Goal: Participate in discussion: Engage in conversation with other users on a specific topic

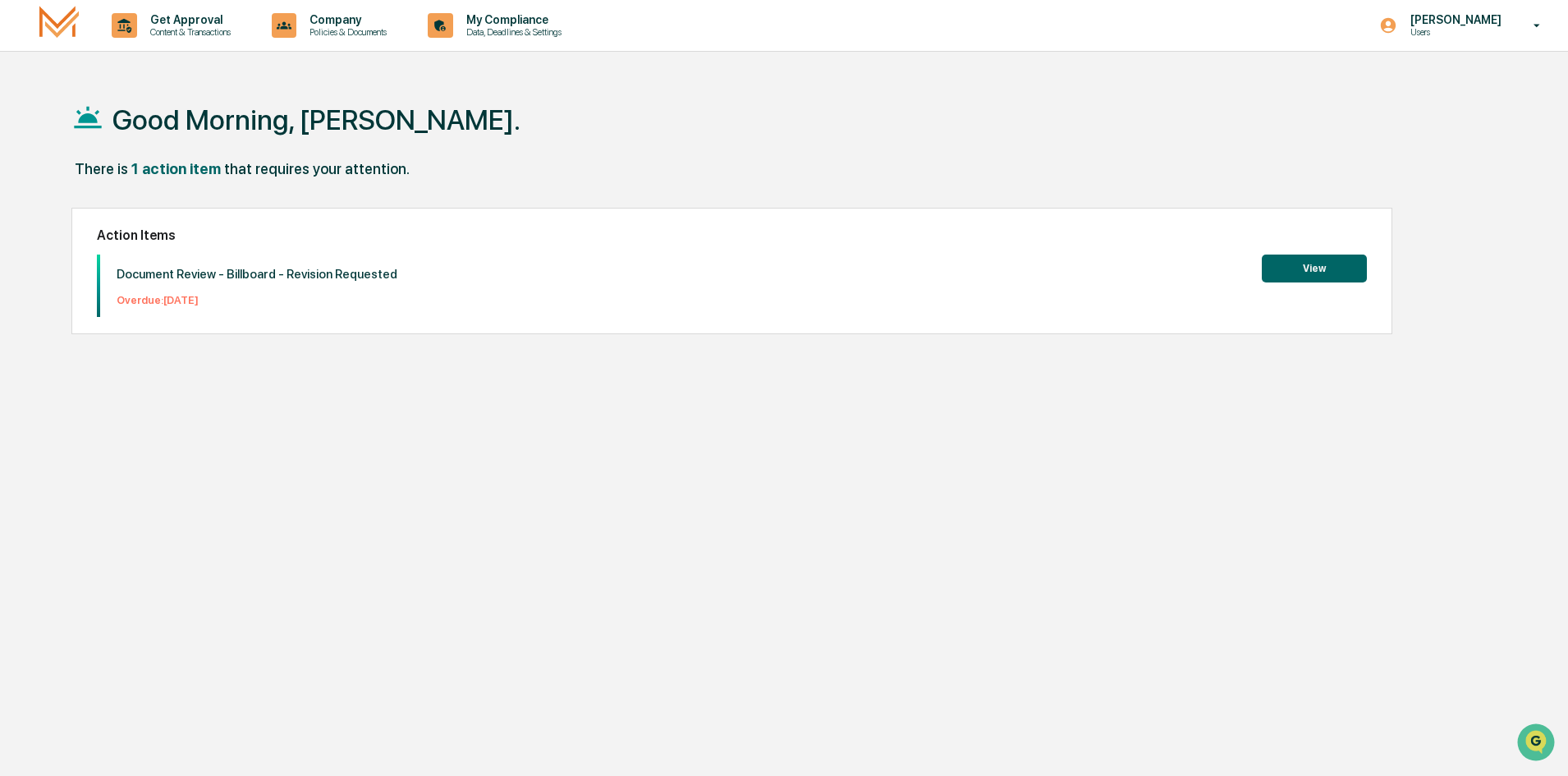
click at [1296, 273] on button "View" at bounding box center [1314, 269] width 105 height 28
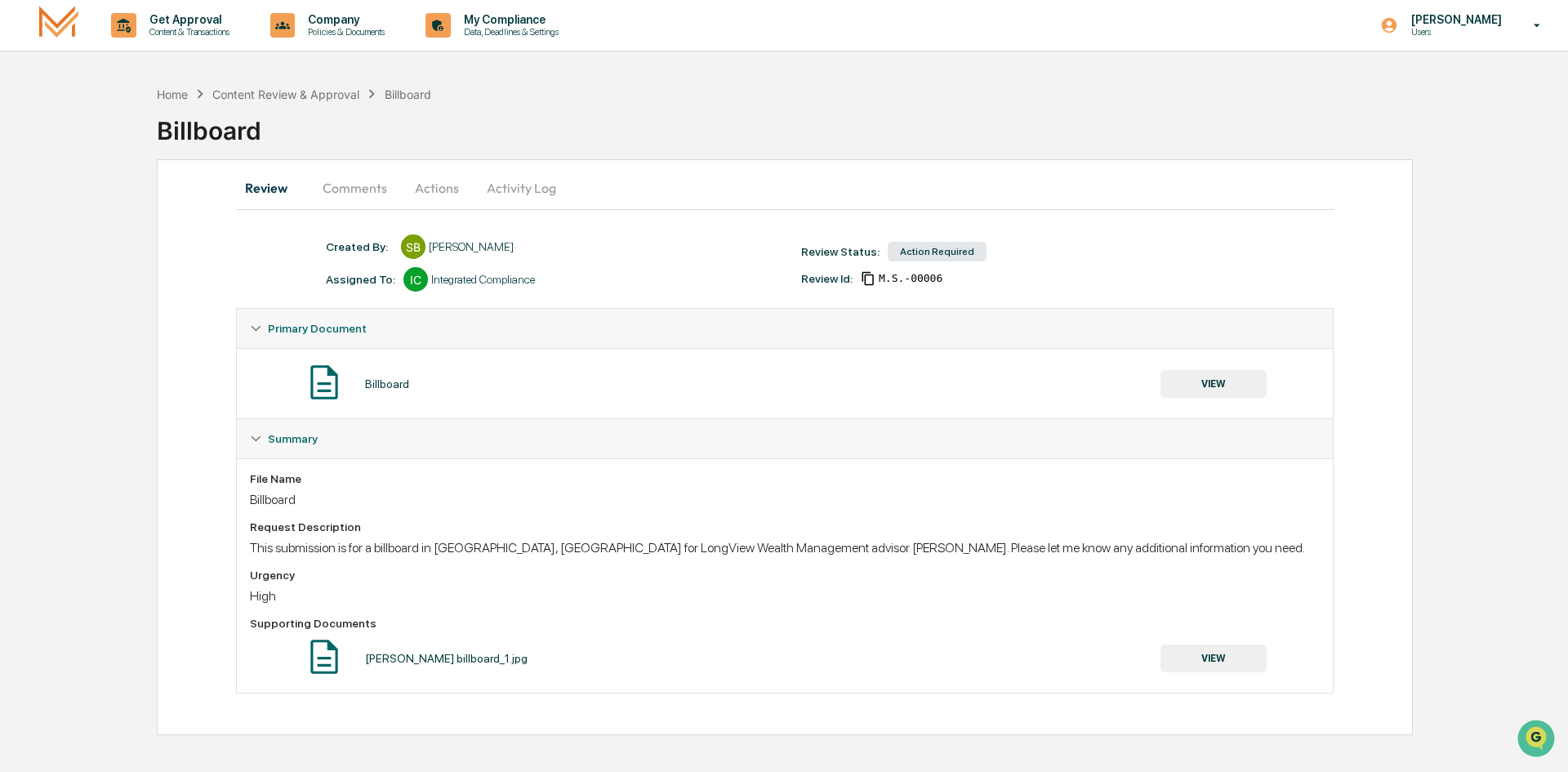
click at [350, 186] on button "Comments" at bounding box center [354, 187] width 91 height 39
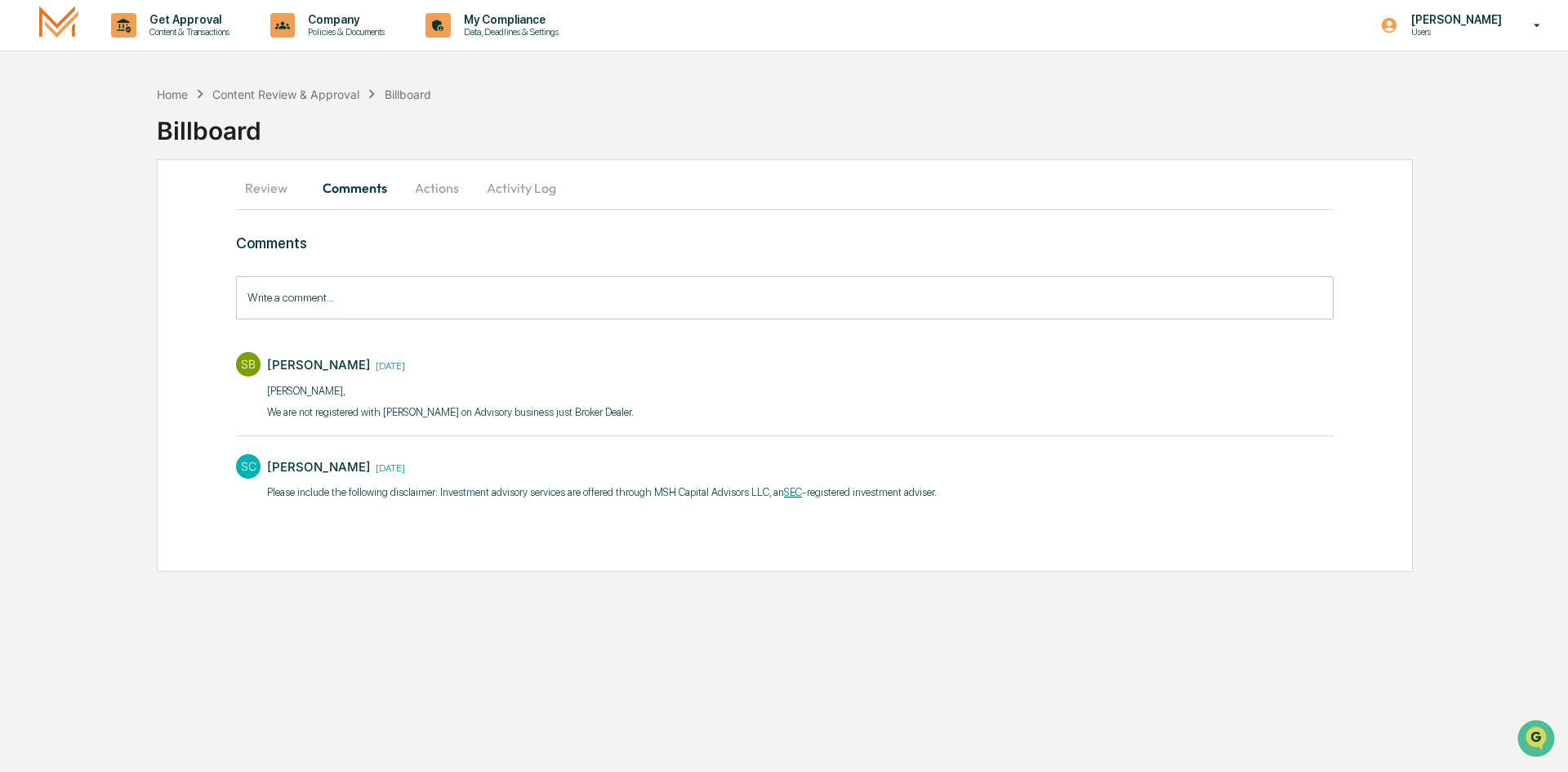
click at [373, 305] on input "Write a comment..." at bounding box center [784, 297] width 1097 height 43
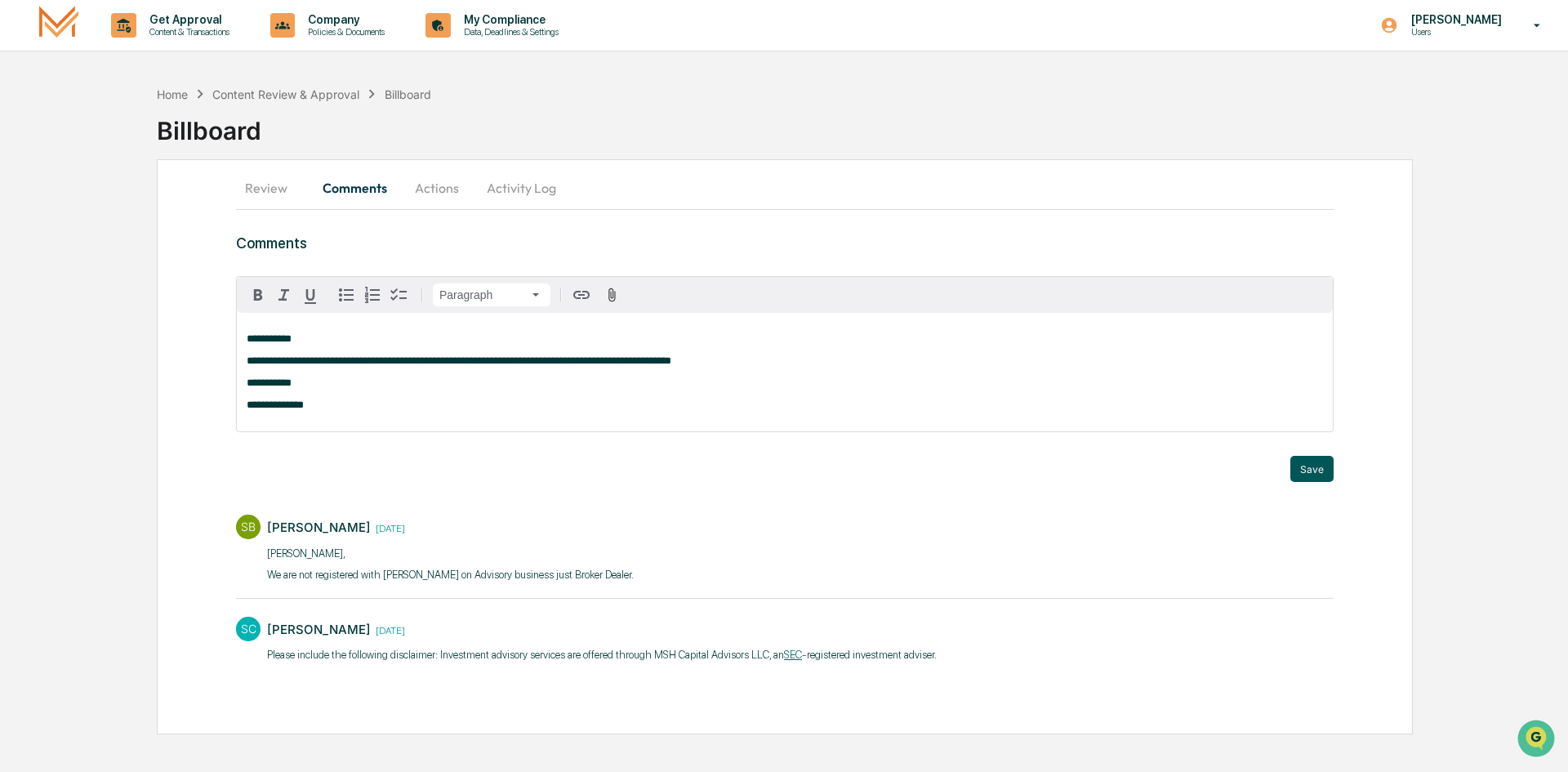
click at [1313, 482] on button "Save" at bounding box center [1312, 469] width 43 height 26
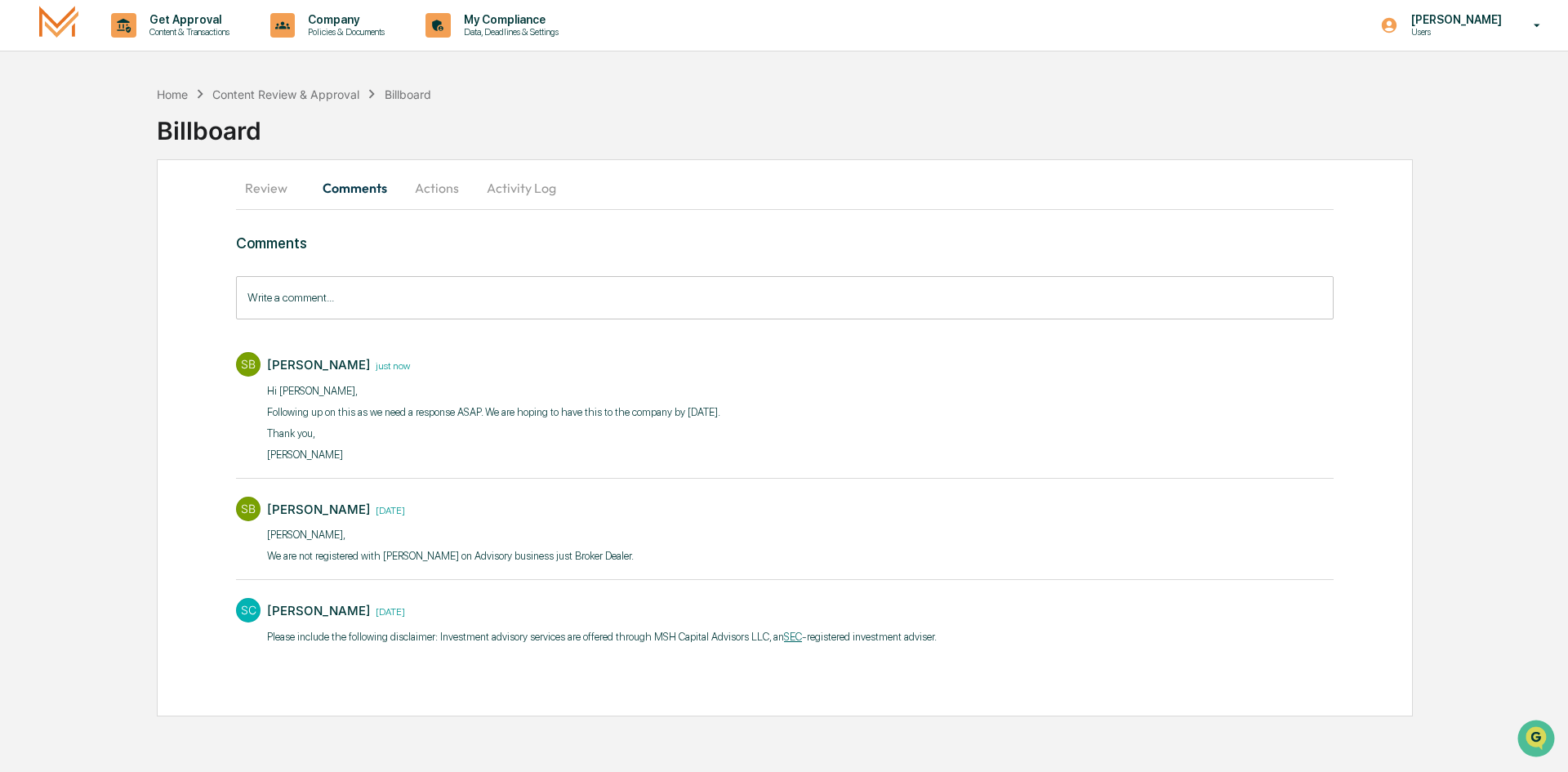
click at [266, 196] on button "Review" at bounding box center [272, 187] width 73 height 39
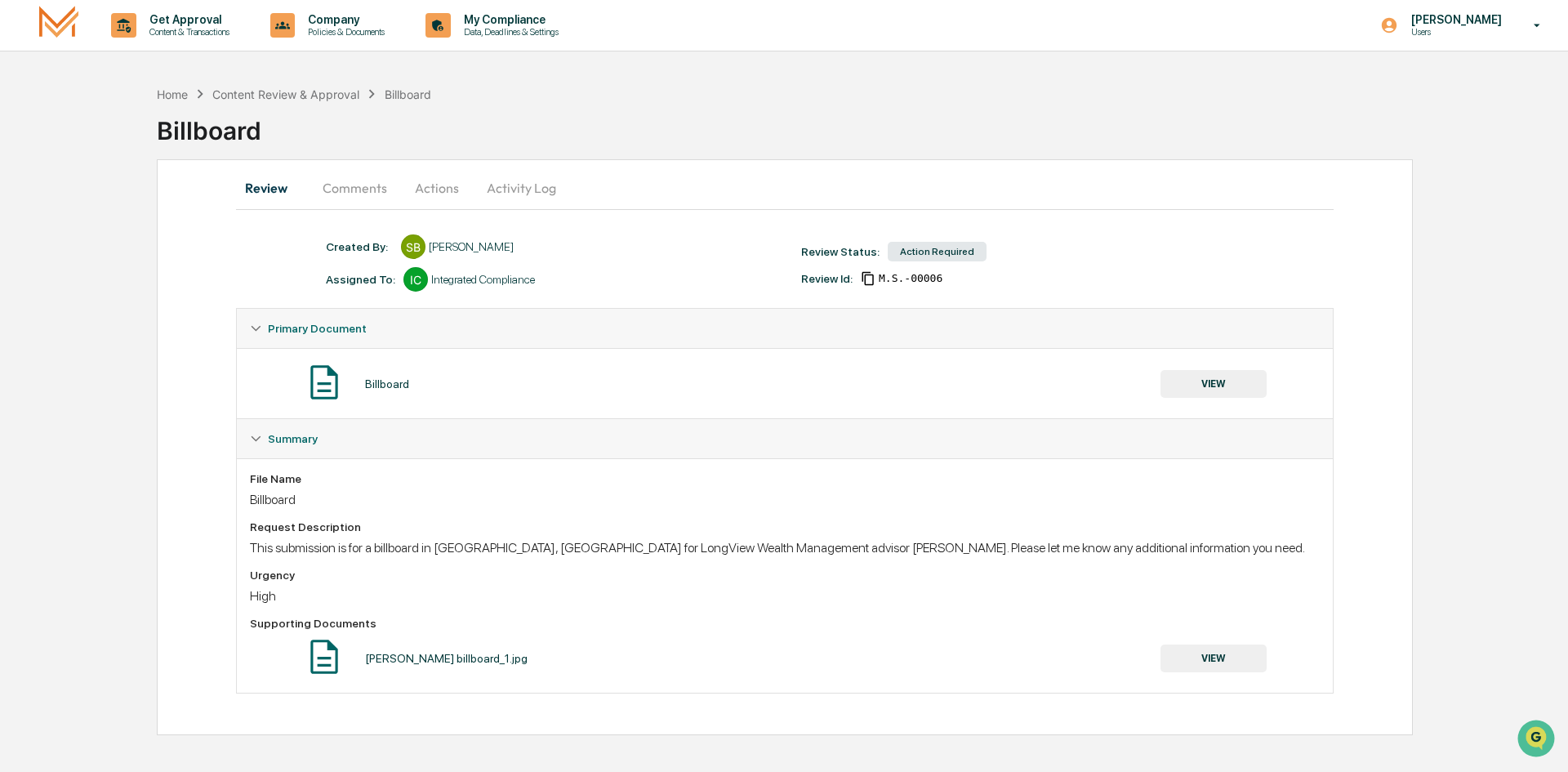
click at [525, 181] on button "Activity Log" at bounding box center [521, 187] width 95 height 39
